Goal: Contribute content

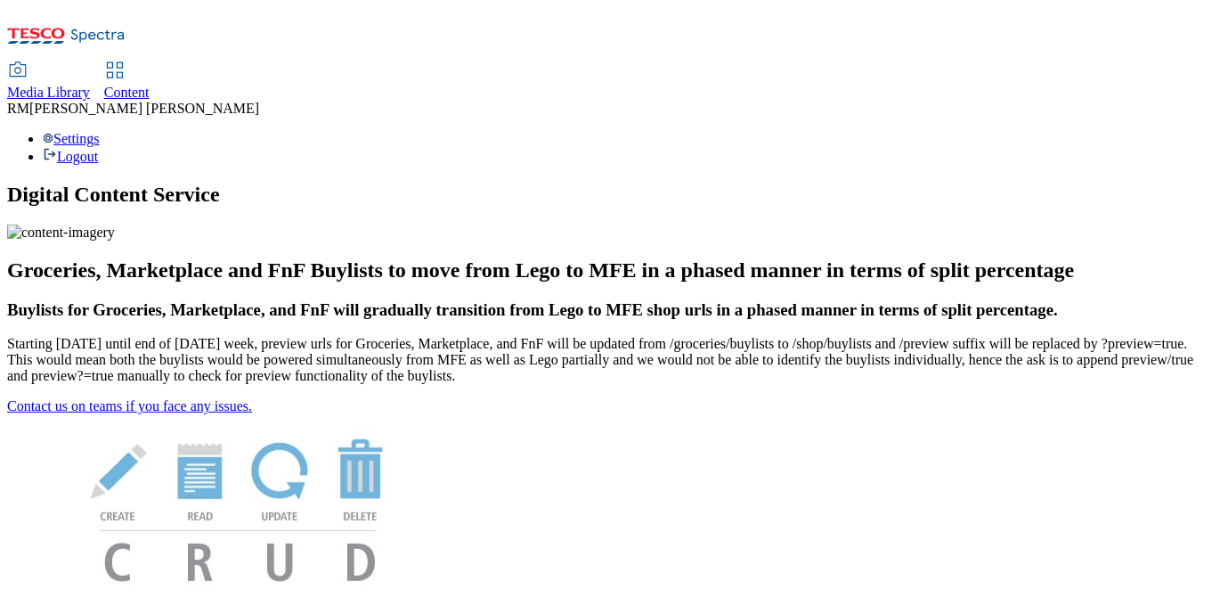
click at [90, 85] on span "Media Library" at bounding box center [48, 92] width 83 height 15
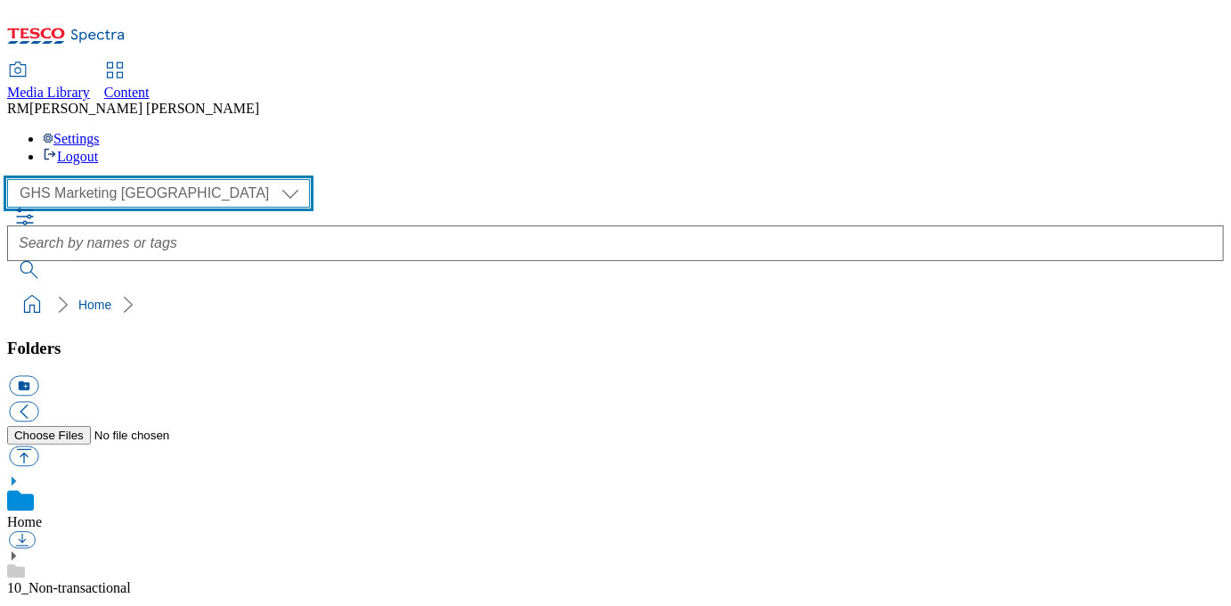
click at [174, 179] on select "GHS Marketing UK iGHS Marketing CE MCA CZ MCA HU MCA SK" at bounding box center [158, 193] width 303 height 29
select select "flare-ighs-ce-mktg"
click at [12, 179] on select "GHS Marketing UK iGHS Marketing CE MCA CZ MCA HU MCA SK" at bounding box center [158, 193] width 303 height 29
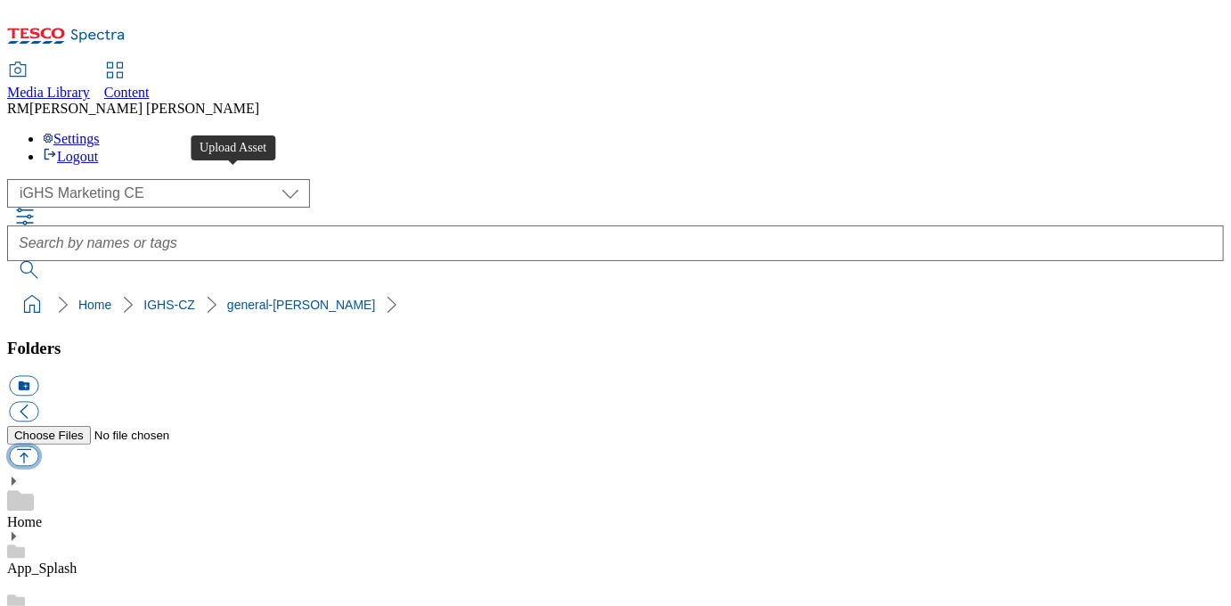
click at [38, 446] on button "button" at bounding box center [23, 456] width 29 height 20
type input "C:\fakepath\Coupon_1_CZ_V2.jpg"
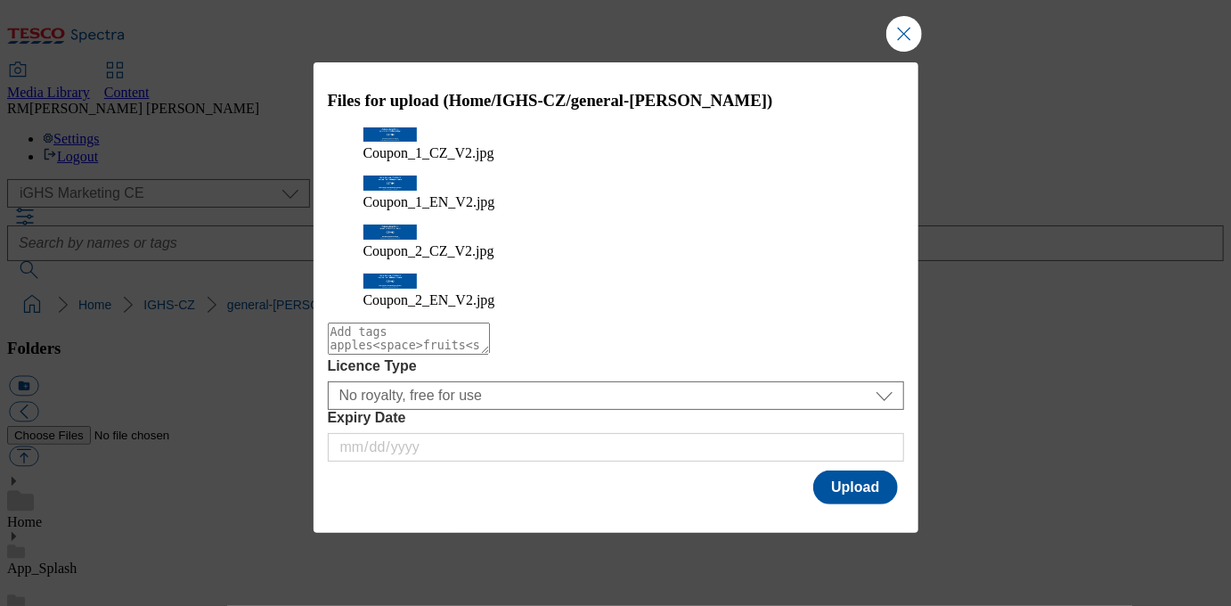
click at [412, 352] on textarea "Modal" at bounding box center [409, 338] width 162 height 32
type textarea "Coupons"
click at [841, 479] on button "Upload" at bounding box center [855, 487] width 84 height 34
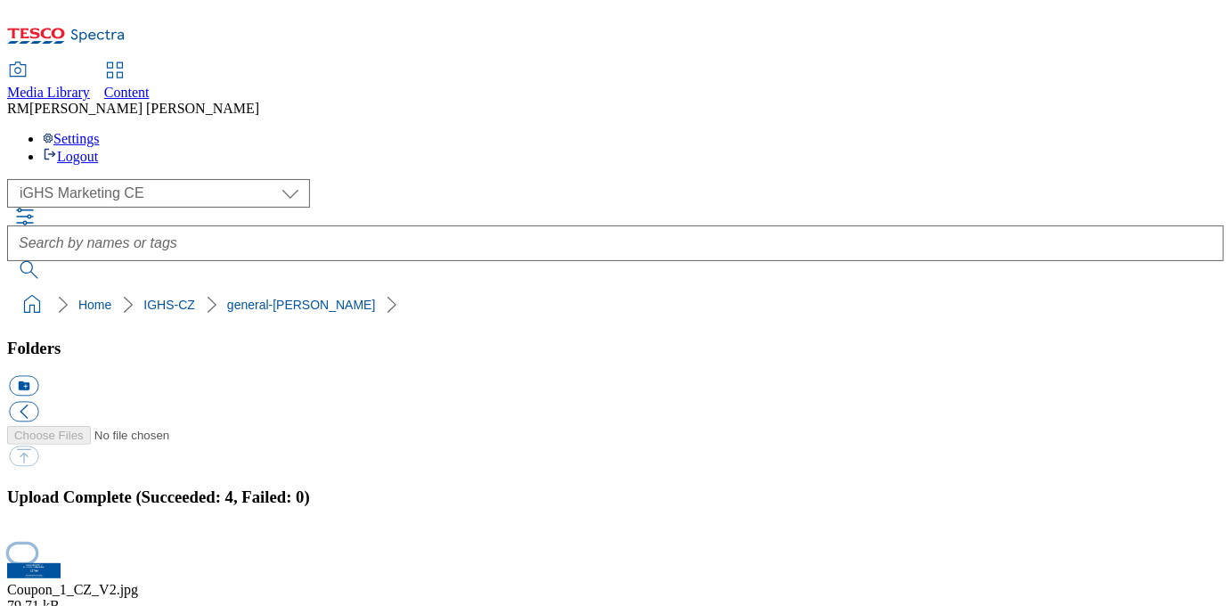
click at [36, 544] on button "button" at bounding box center [22, 552] width 27 height 17
